Goal: Task Accomplishment & Management: Complete application form

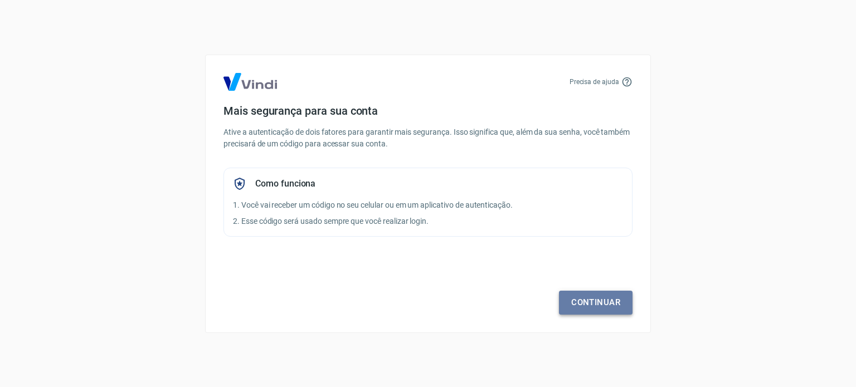
click at [607, 307] on link "Continuar" at bounding box center [596, 302] width 74 height 23
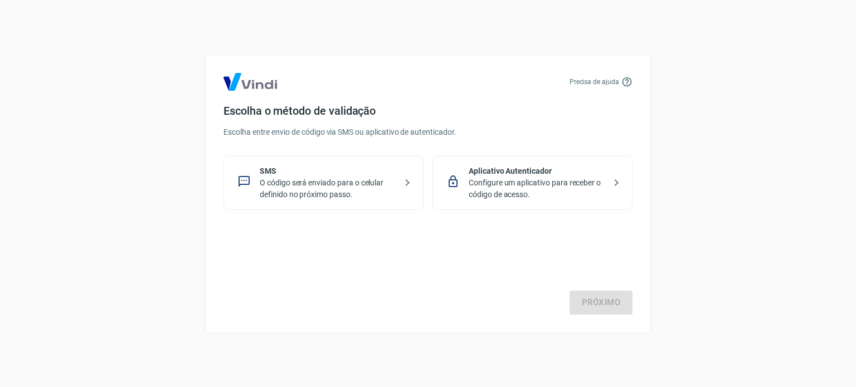
click at [542, 178] on p "Configure um aplicativo para receber o código de acesso." at bounding box center [537, 188] width 137 height 23
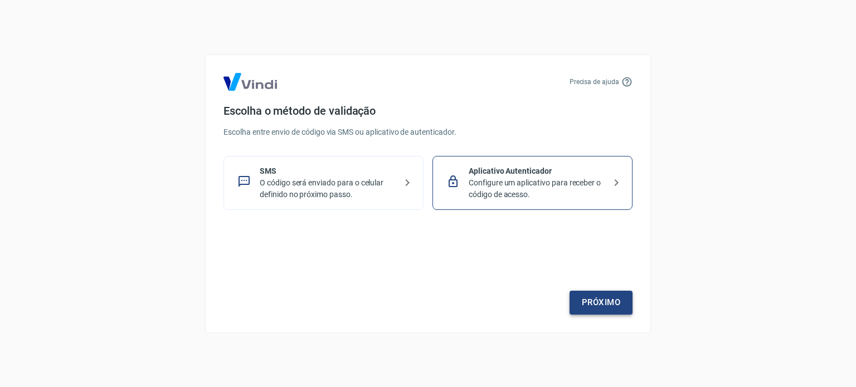
click at [605, 305] on link "Próximo" at bounding box center [601, 302] width 63 height 23
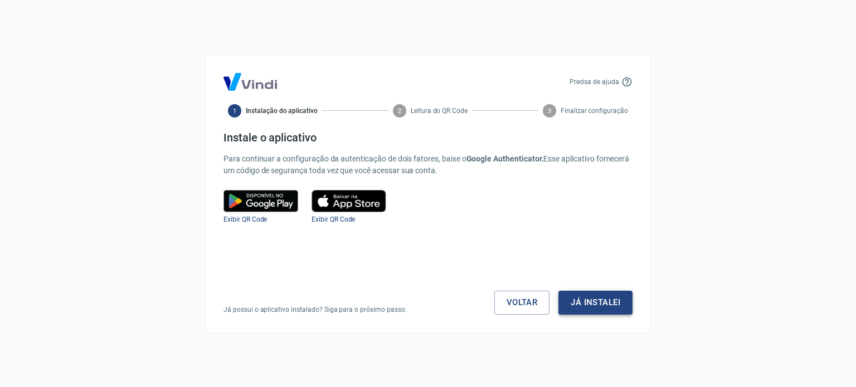
click at [610, 301] on button "Já instalei" at bounding box center [596, 302] width 74 height 23
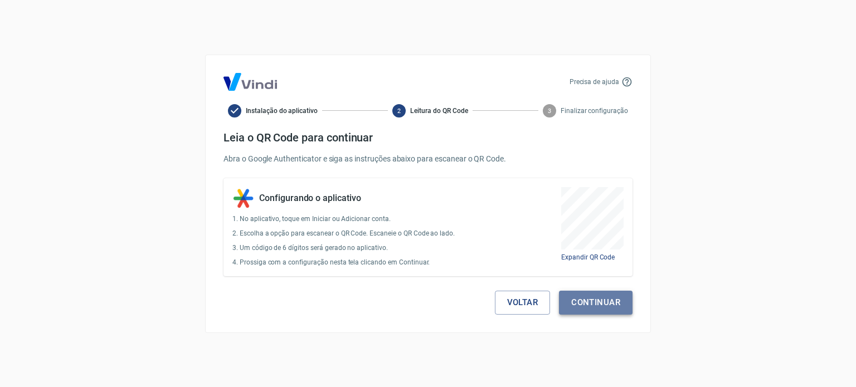
click at [602, 308] on button "Continuar" at bounding box center [596, 302] width 74 height 23
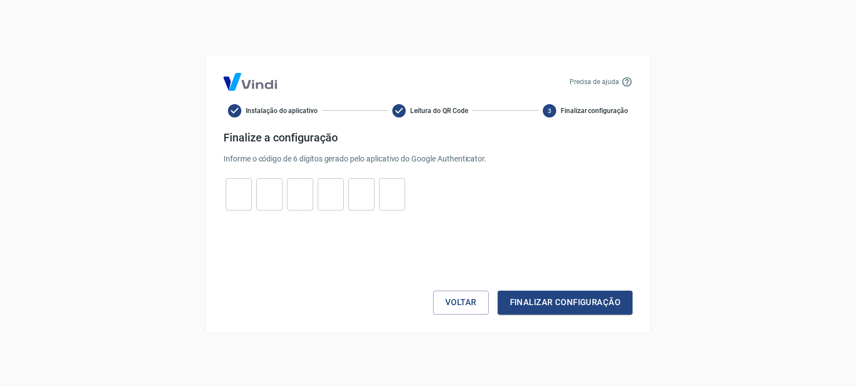
click at [245, 196] on input "tel" at bounding box center [239, 194] width 26 height 24
type input "3"
type input "6"
type input "1"
type input "7"
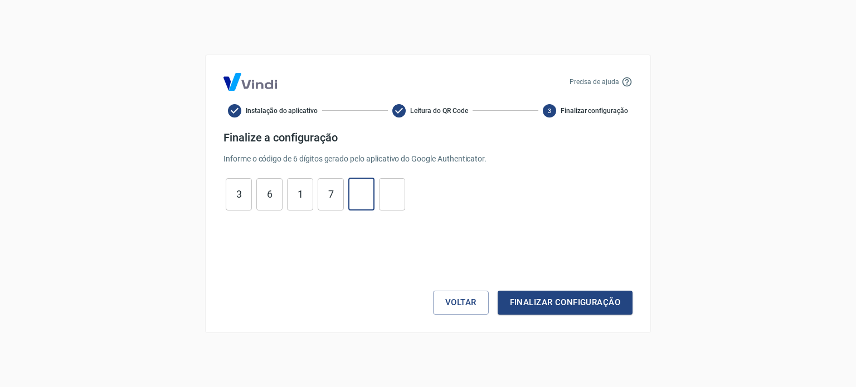
type input "9"
type input "3"
click at [578, 304] on button "Finalizar configuração" at bounding box center [565, 302] width 135 height 23
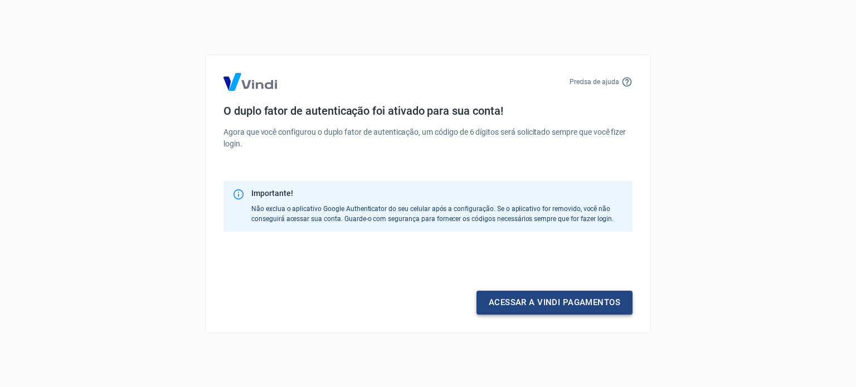
click at [543, 302] on link "Acessar a Vindi pagamentos" at bounding box center [555, 302] width 156 height 23
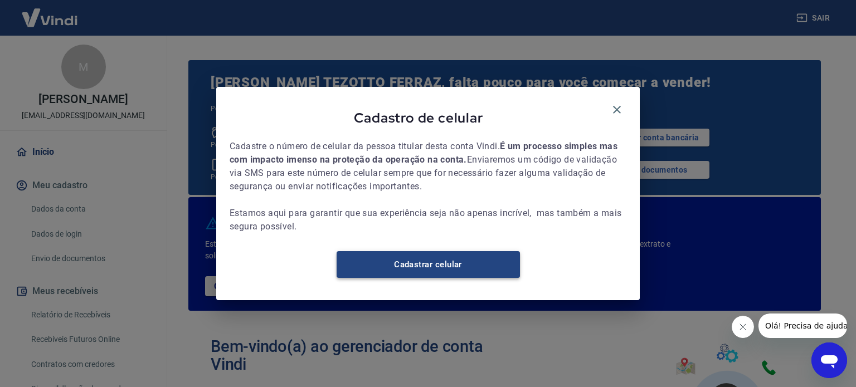
click at [441, 266] on link "Cadastrar celular" at bounding box center [428, 264] width 183 height 27
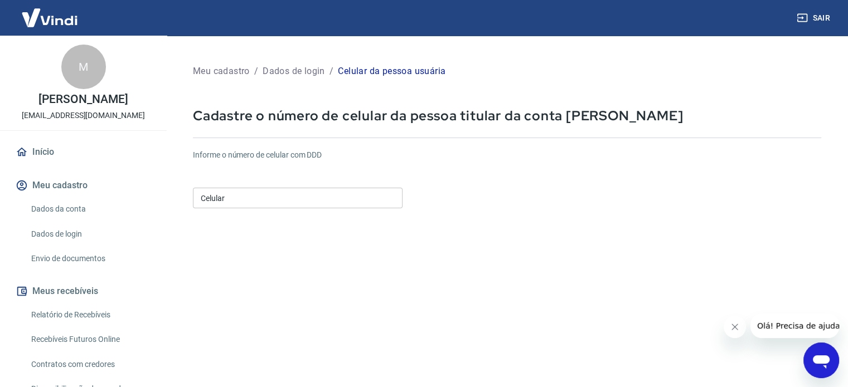
click at [260, 197] on input "Celular" at bounding box center [298, 198] width 210 height 21
type input "(15) 99121-7770"
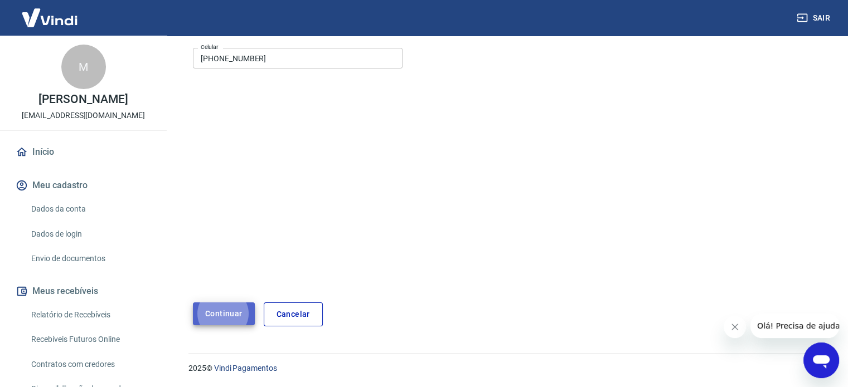
click at [222, 316] on button "Continuar" at bounding box center [224, 314] width 62 height 23
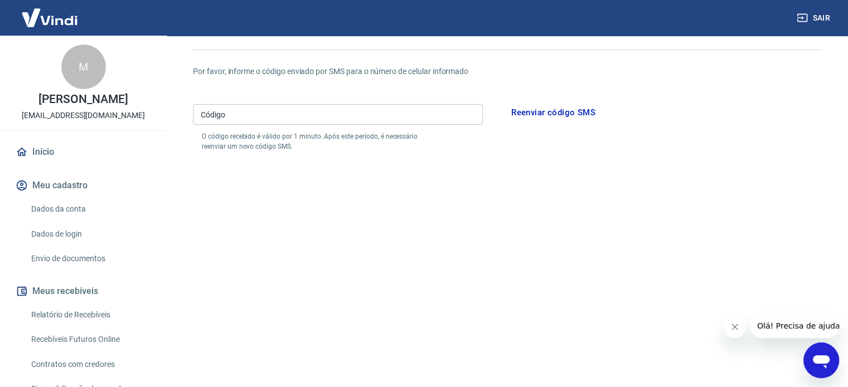
scroll to position [28, 0]
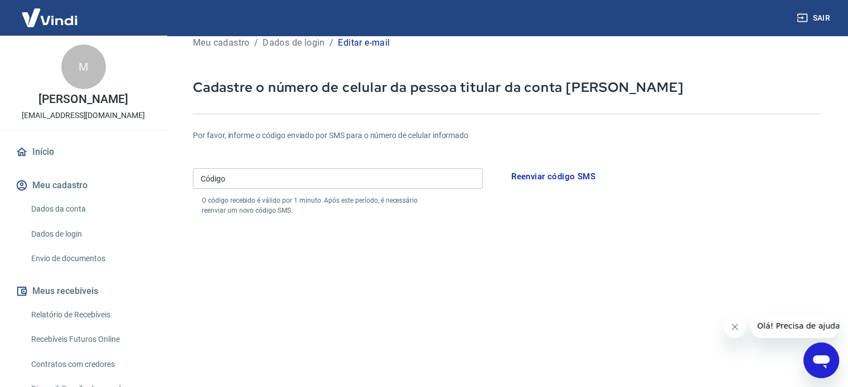
click at [255, 178] on input "Código" at bounding box center [338, 178] width 290 height 21
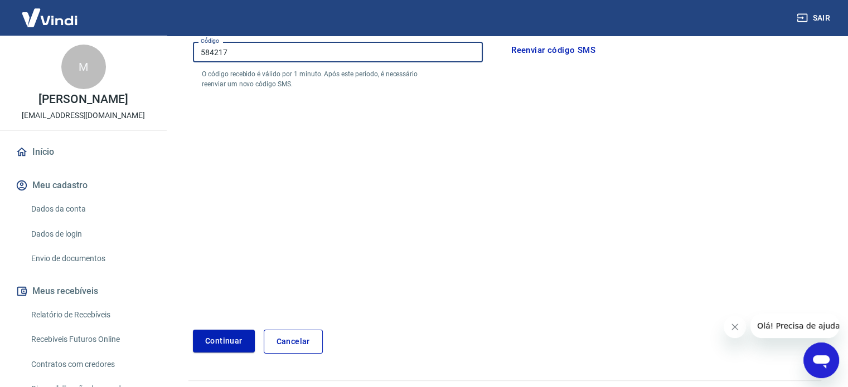
scroll to position [182, 0]
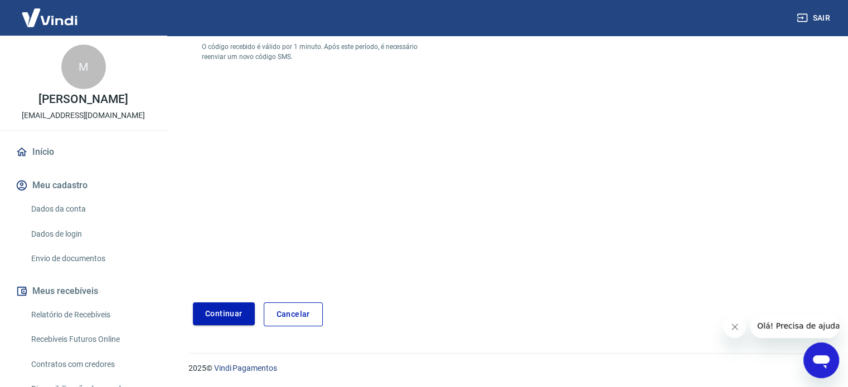
type input "584217"
click at [227, 309] on button "Continuar" at bounding box center [224, 314] width 62 height 23
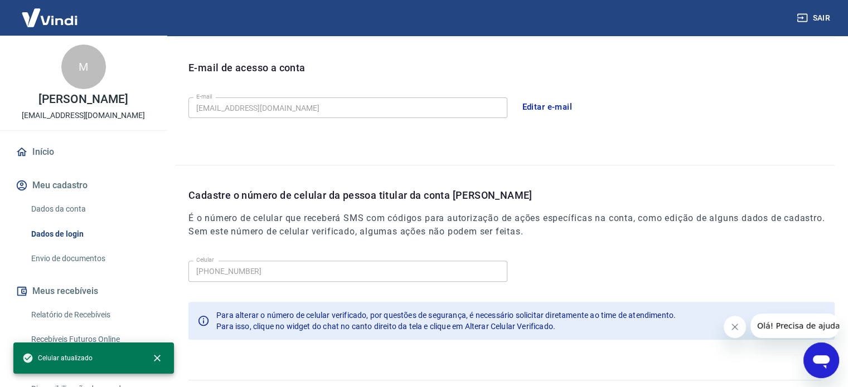
scroll to position [326, 0]
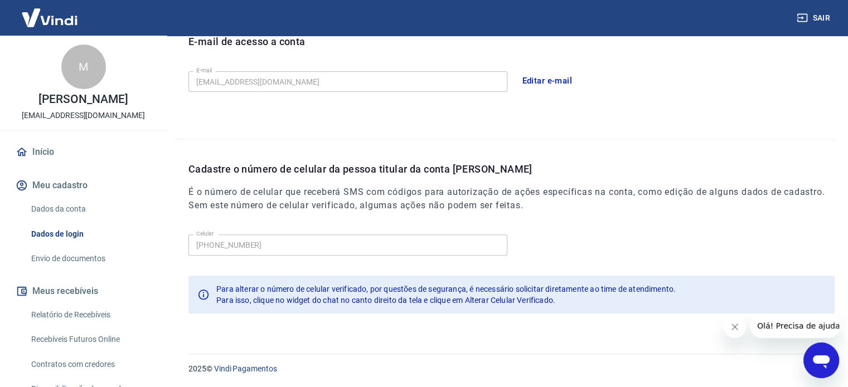
click at [87, 270] on link "Envio de documentos" at bounding box center [90, 259] width 127 height 23
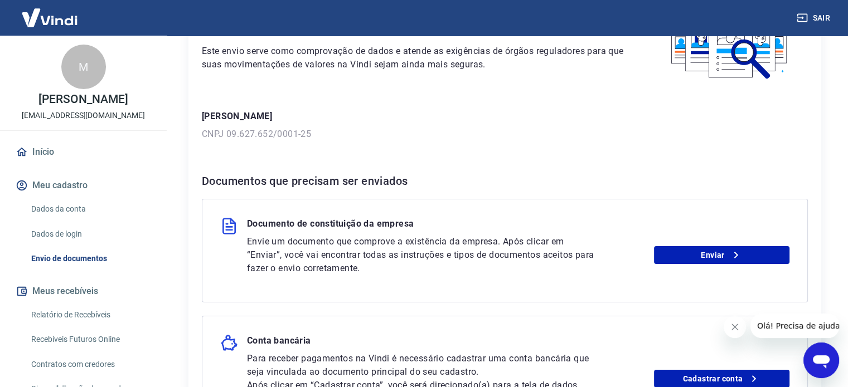
scroll to position [111, 0]
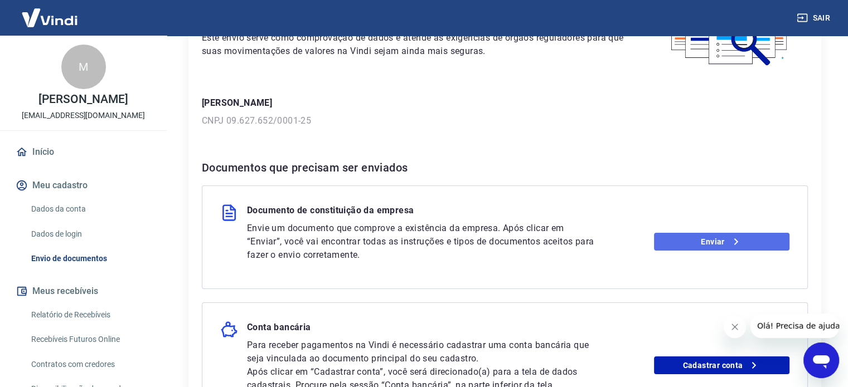
click at [695, 241] on link "Enviar" at bounding box center [721, 242] width 135 height 18
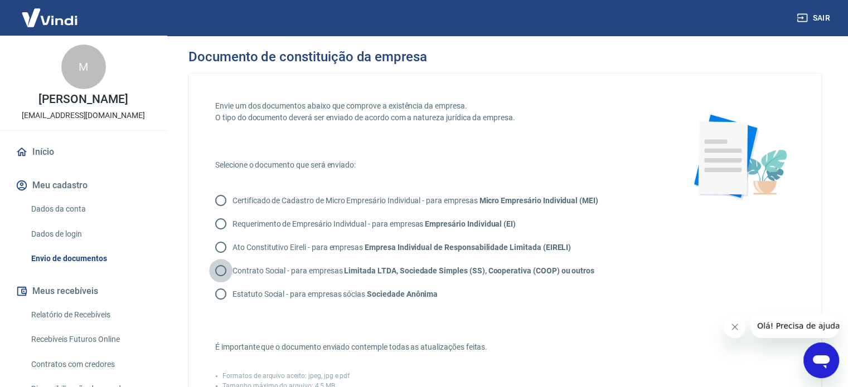
click at [223, 269] on input "Contrato Social - para empresas Limitada LTDA, Sociedade Simples (SS), Cooperat…" at bounding box center [220, 270] width 23 height 23
radio input "true"
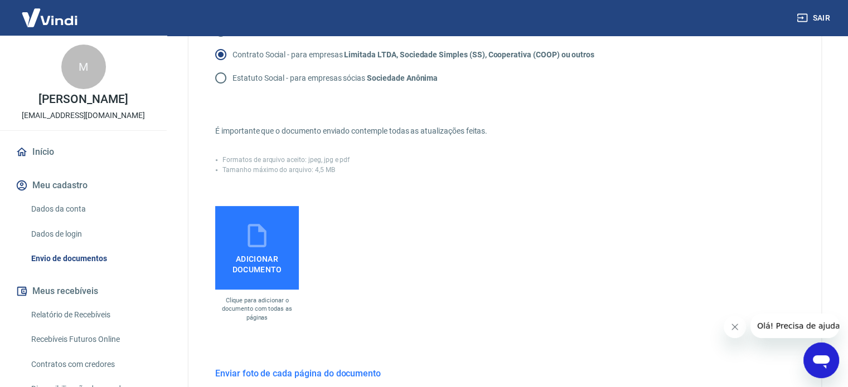
scroll to position [223, 0]
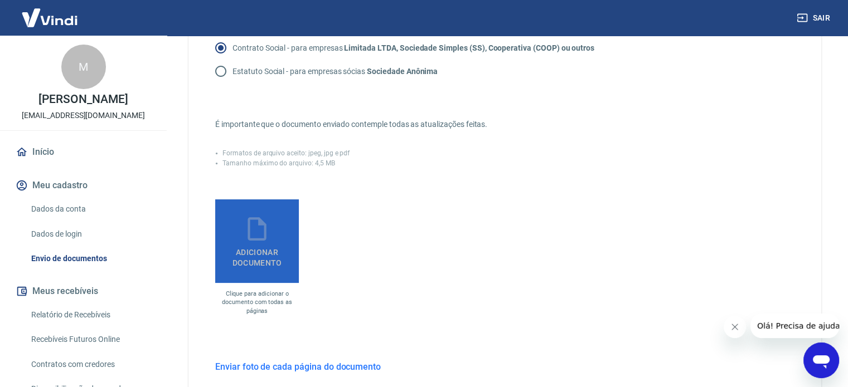
click at [266, 249] on span "Adicionar documento" at bounding box center [257, 255] width 75 height 25
click at [0, 0] on input "Adicionar documento" at bounding box center [0, 0] width 0 height 0
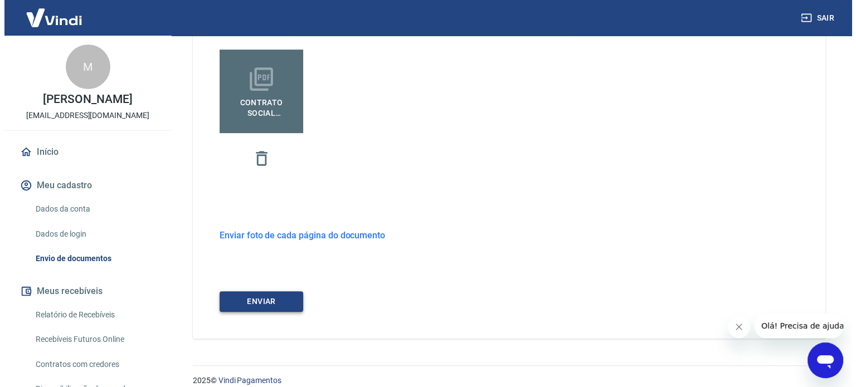
scroll to position [385, 0]
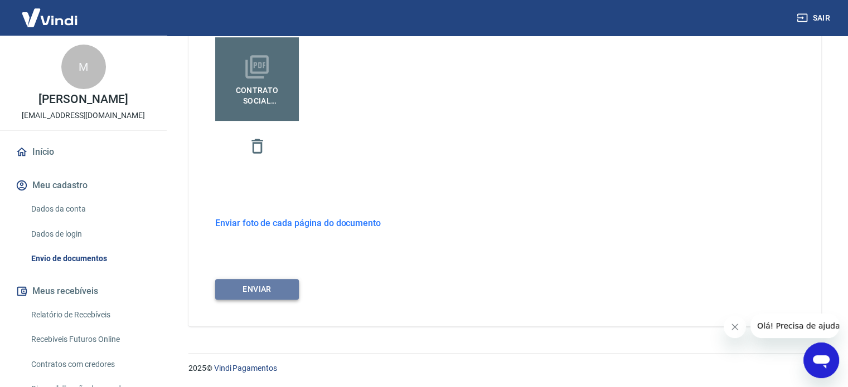
click at [279, 288] on button "ENVIAR" at bounding box center [257, 289] width 84 height 21
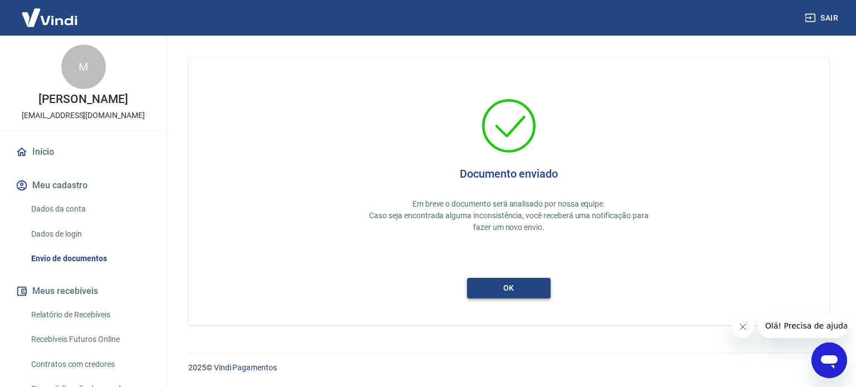
click at [531, 287] on button "ok" at bounding box center [509, 288] width 84 height 21
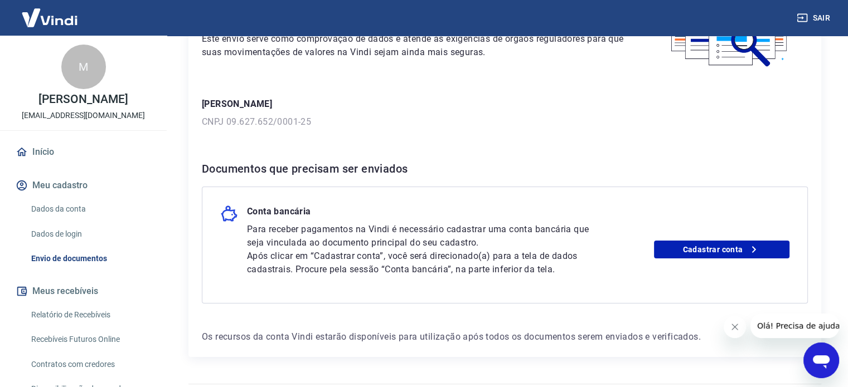
scroll to position [111, 0]
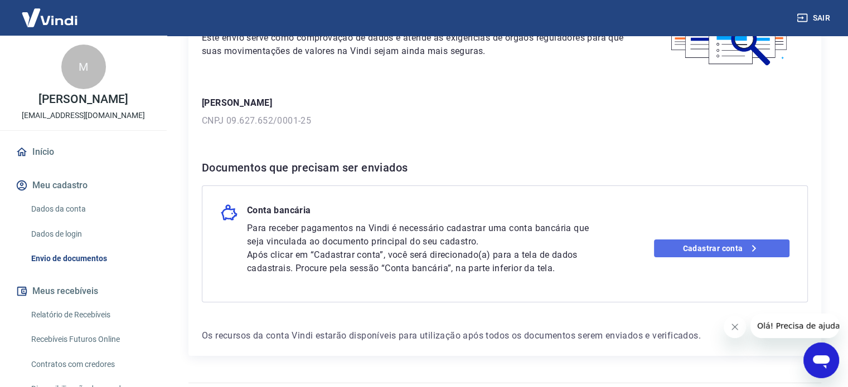
click at [673, 249] on link "Cadastrar conta" at bounding box center [721, 249] width 135 height 18
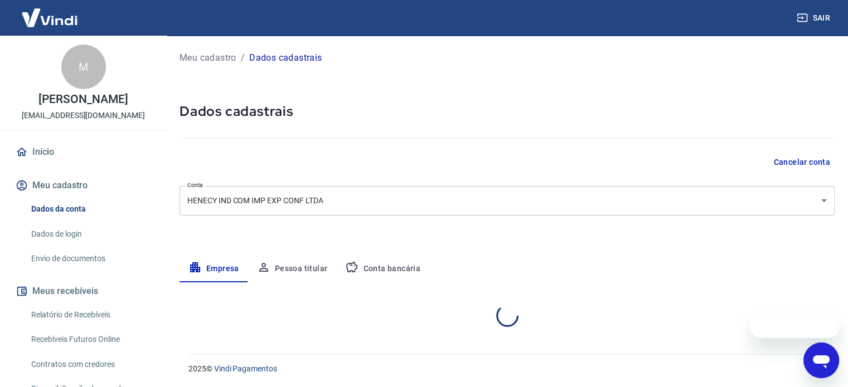
select select "SP"
select select "business"
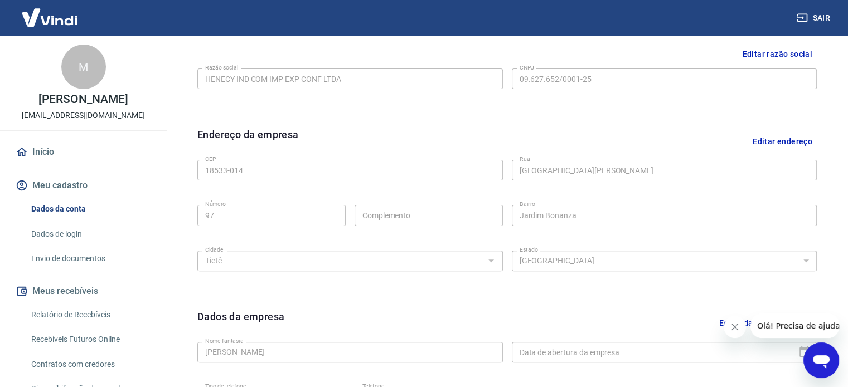
scroll to position [334, 0]
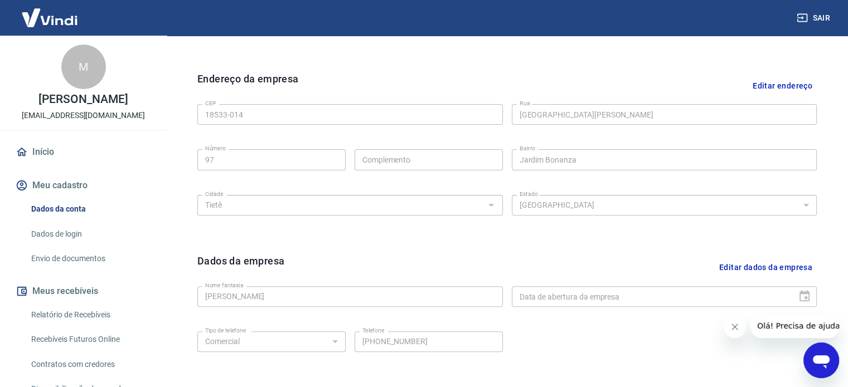
click at [734, 327] on icon "Fechar mensagem da empresa" at bounding box center [734, 327] width 9 height 9
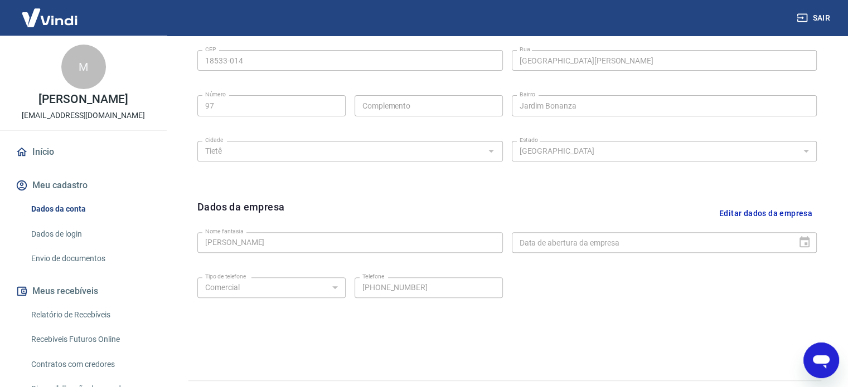
scroll to position [416, 0]
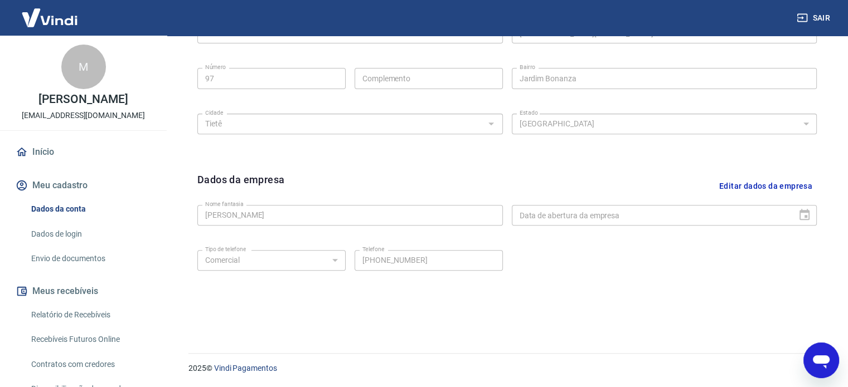
click at [807, 217] on div "Data de abertura da empresa" at bounding box center [664, 215] width 305 height 21
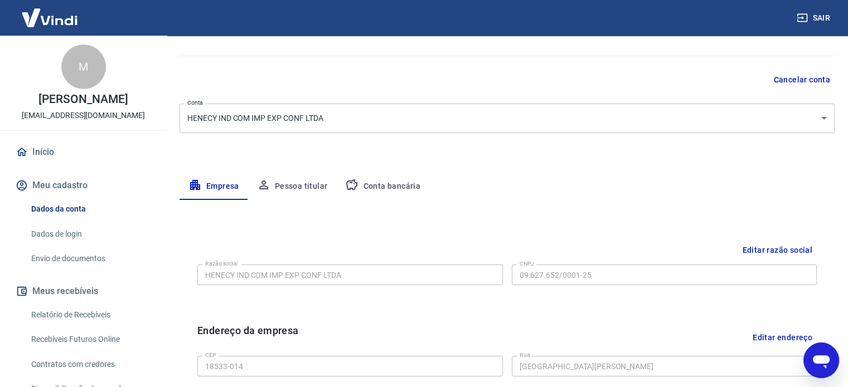
scroll to position [81, 0]
click at [304, 189] on button "Pessoa titular" at bounding box center [292, 187] width 89 height 27
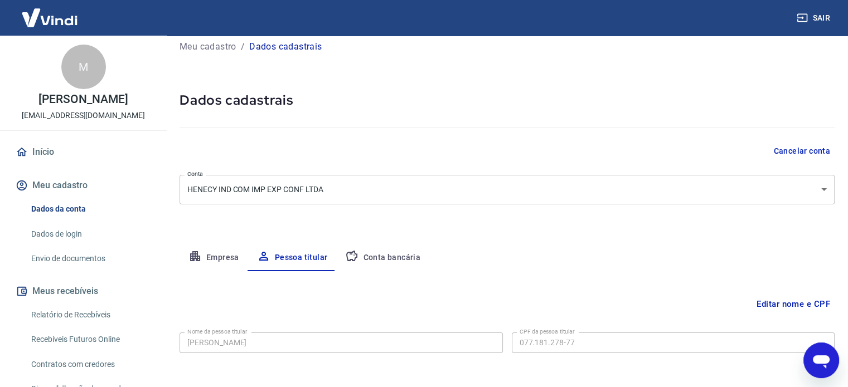
scroll to position [58, 0]
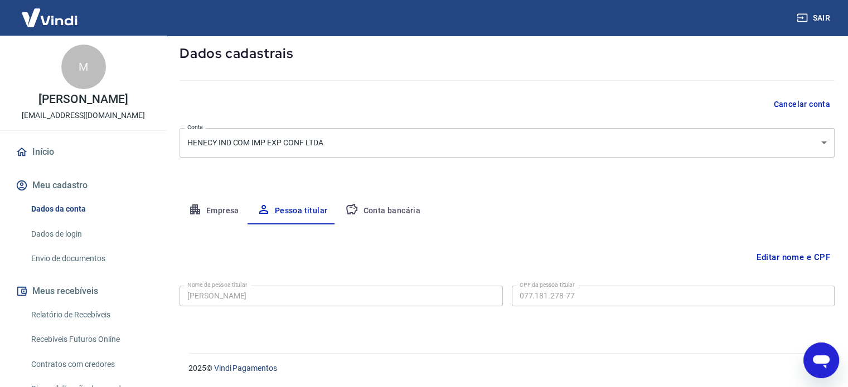
click at [386, 213] on button "Conta bancária" at bounding box center [382, 211] width 93 height 27
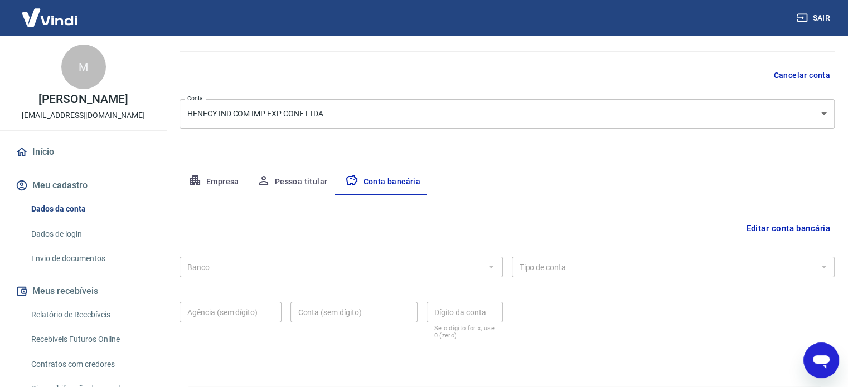
scroll to position [114, 0]
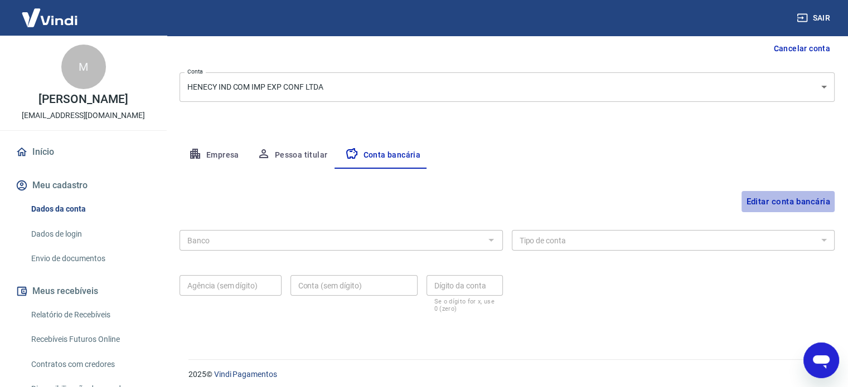
click at [793, 198] on button "Editar conta bancária" at bounding box center [787, 201] width 93 height 21
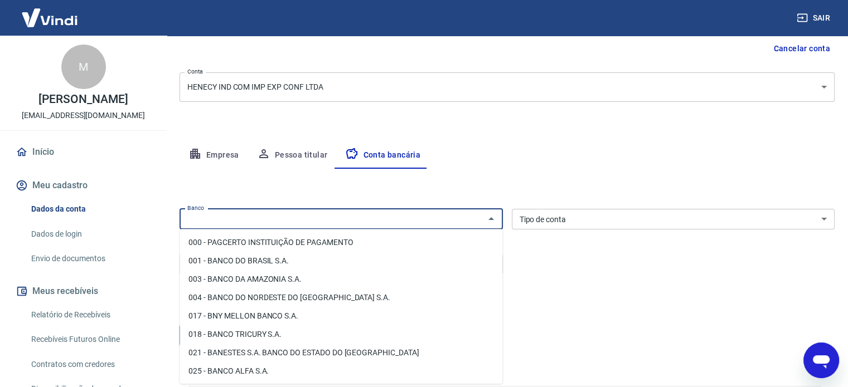
click at [241, 217] on input "Banco" at bounding box center [332, 219] width 298 height 14
click at [245, 261] on li "001 - BANCO DO BRASIL S.A." at bounding box center [340, 261] width 323 height 18
type input "001 - BANCO DO BRASIL S.A."
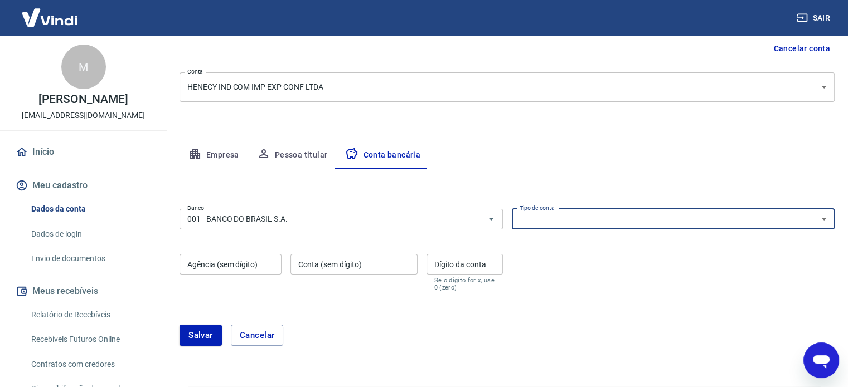
click at [574, 225] on select "Conta Corrente Conta Poupança" at bounding box center [673, 219] width 323 height 21
select select "1"
click at [512, 209] on select "Conta Corrente Conta Poupança" at bounding box center [673, 219] width 323 height 21
click at [254, 259] on input "Agência (sem dígito)" at bounding box center [230, 264] width 102 height 21
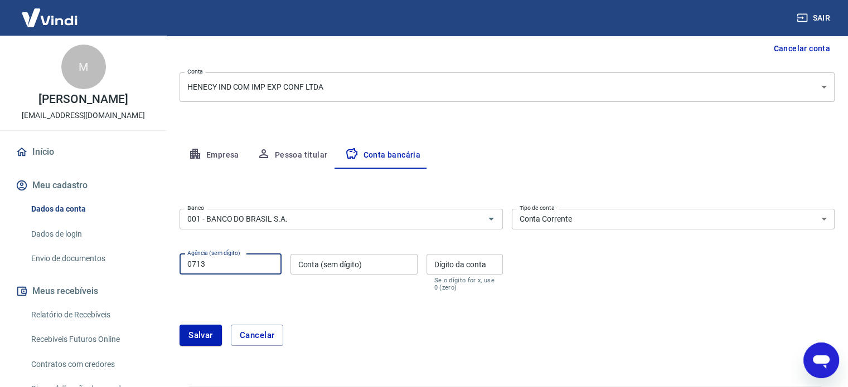
type input "0713"
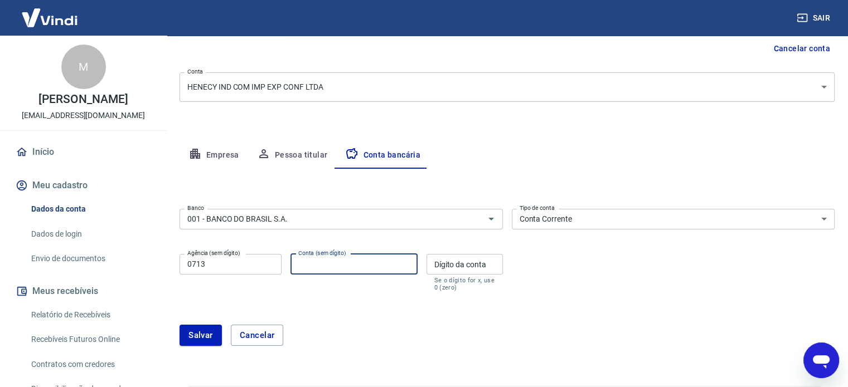
click at [354, 264] on input "Conta (sem dígito)" at bounding box center [353, 264] width 127 height 21
type input "30654"
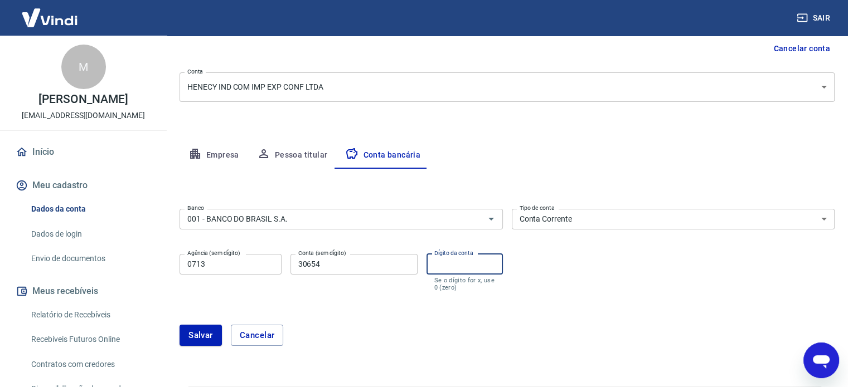
click at [434, 269] on input "Dígito da conta" at bounding box center [464, 264] width 76 height 21
type input "1"
click at [203, 334] on button "Salvar" at bounding box center [200, 335] width 42 height 21
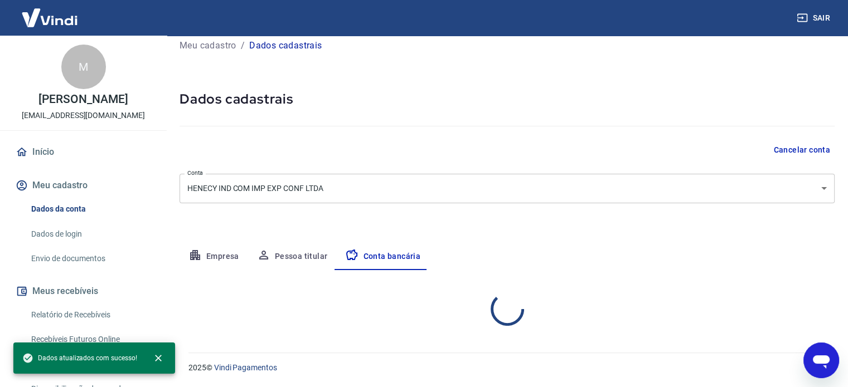
select select "1"
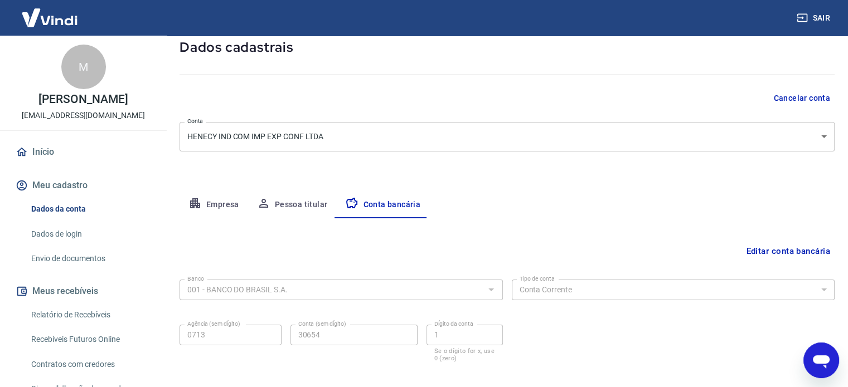
scroll to position [120, 0]
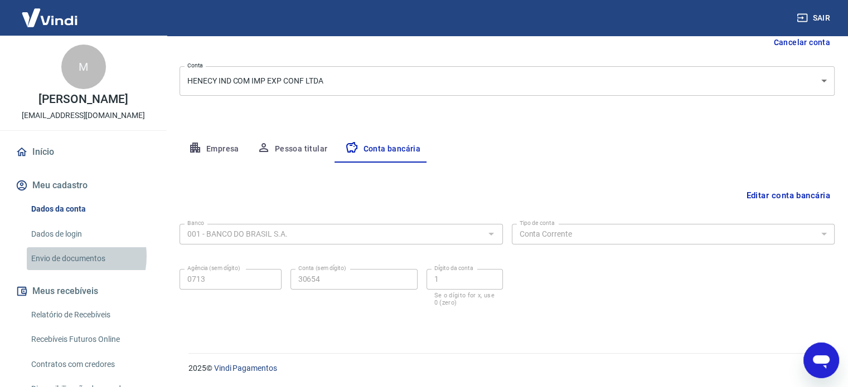
click at [65, 268] on link "Envio de documentos" at bounding box center [90, 259] width 127 height 23
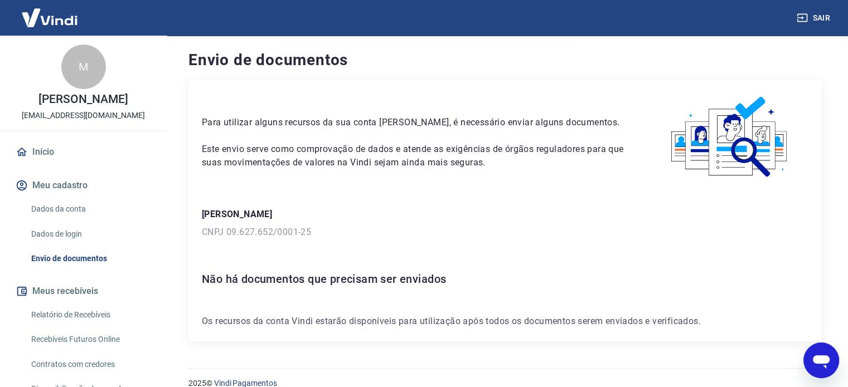
click at [66, 18] on img at bounding box center [49, 18] width 72 height 34
click at [22, 155] on link "Início" at bounding box center [83, 152] width 140 height 25
